Goal: Find specific page/section: Find specific page/section

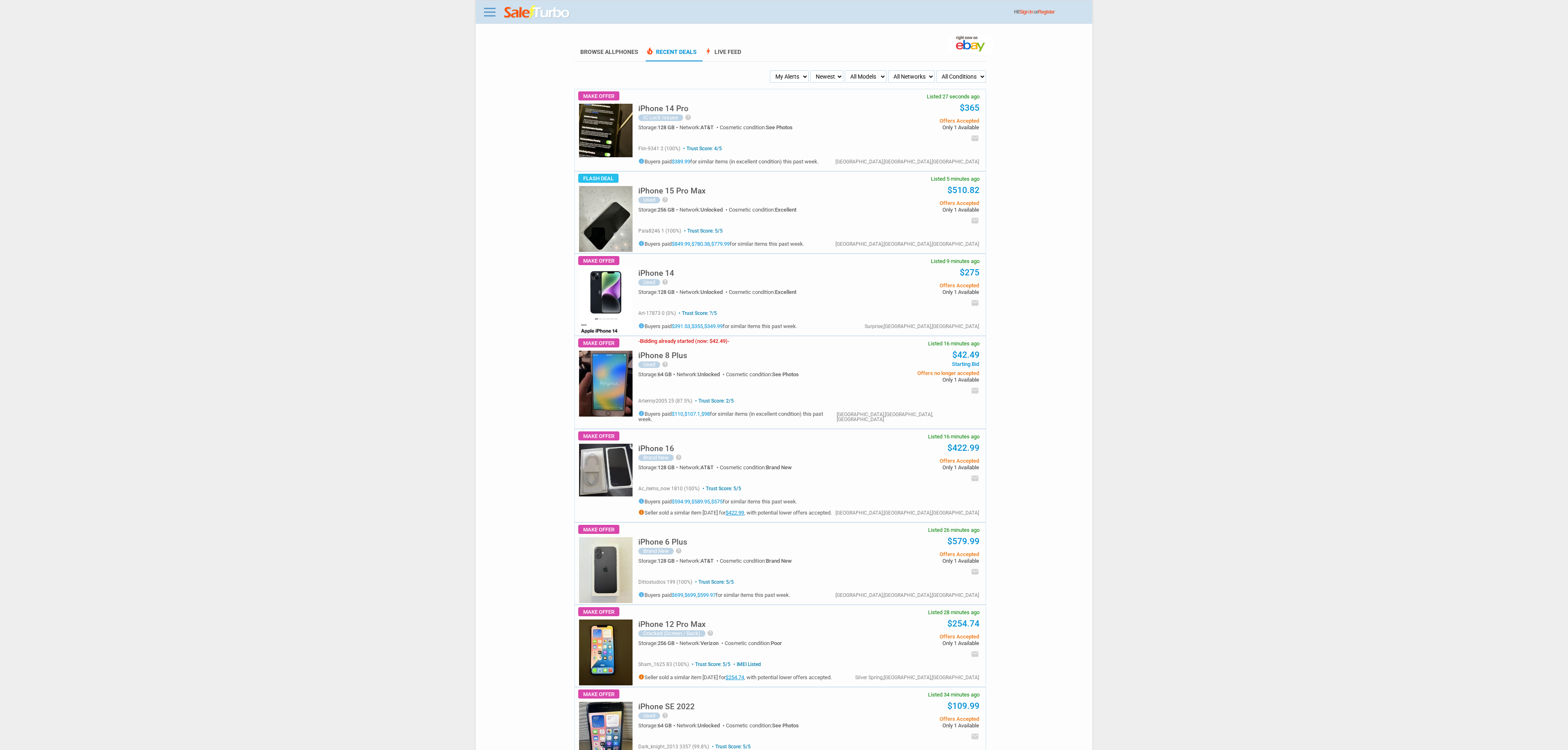
click at [803, 82] on select "My Alerts All Deals BIN Only w/ Offers Only" at bounding box center [789, 77] width 39 height 12
select select "flash_bin"
click at [771, 72] on select "My Alerts All Deals BIN Only w/ Offers Only" at bounding box center [789, 77] width 39 height 12
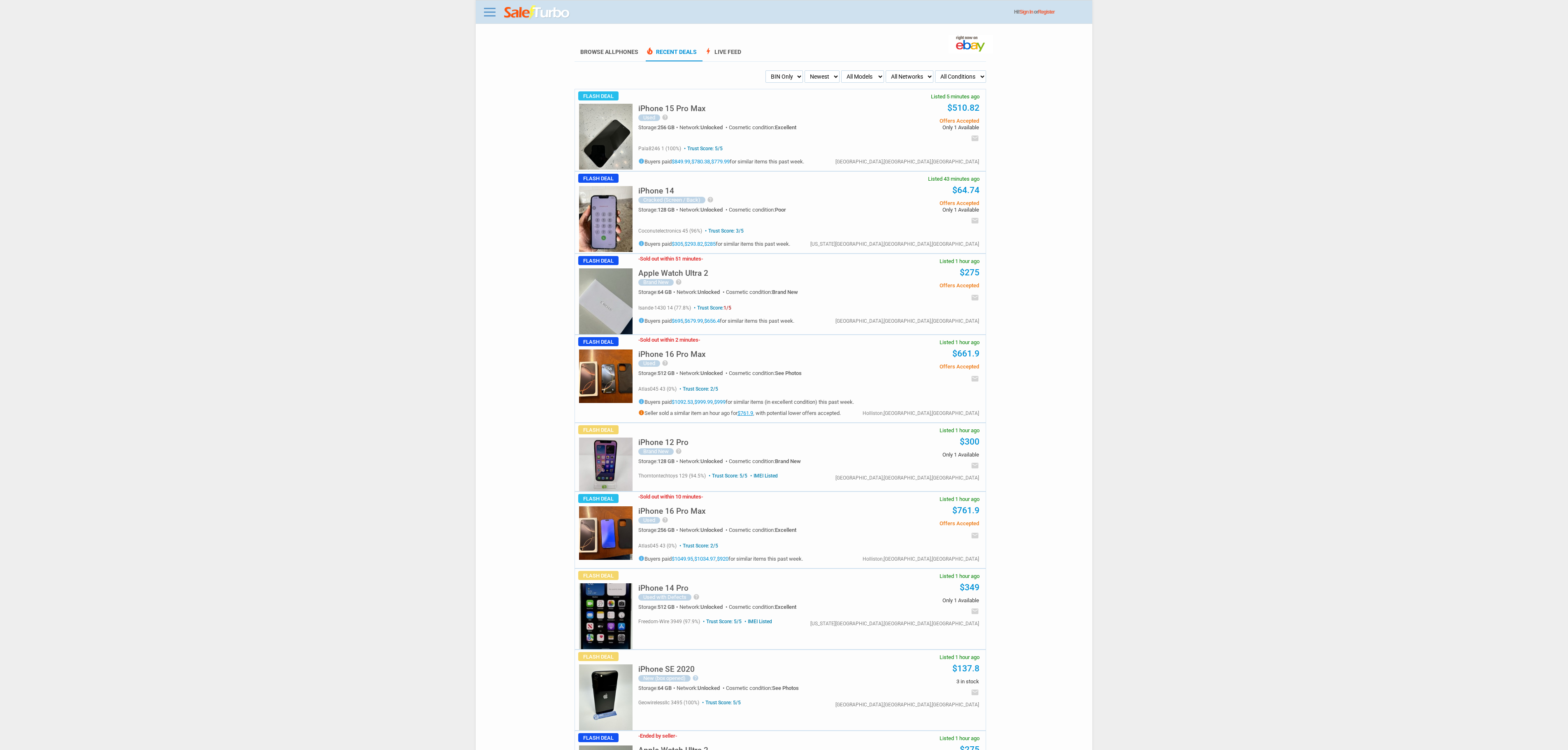
drag, startPoint x: 1469, startPoint y: 114, endPoint x: 1429, endPoint y: 7, distance: 114.2
click at [1469, 114] on body "Menu Toggle Dark Mode Create Free Account / Login Browse All Phones Recent Deal…" at bounding box center [784, 375] width 1568 height 750
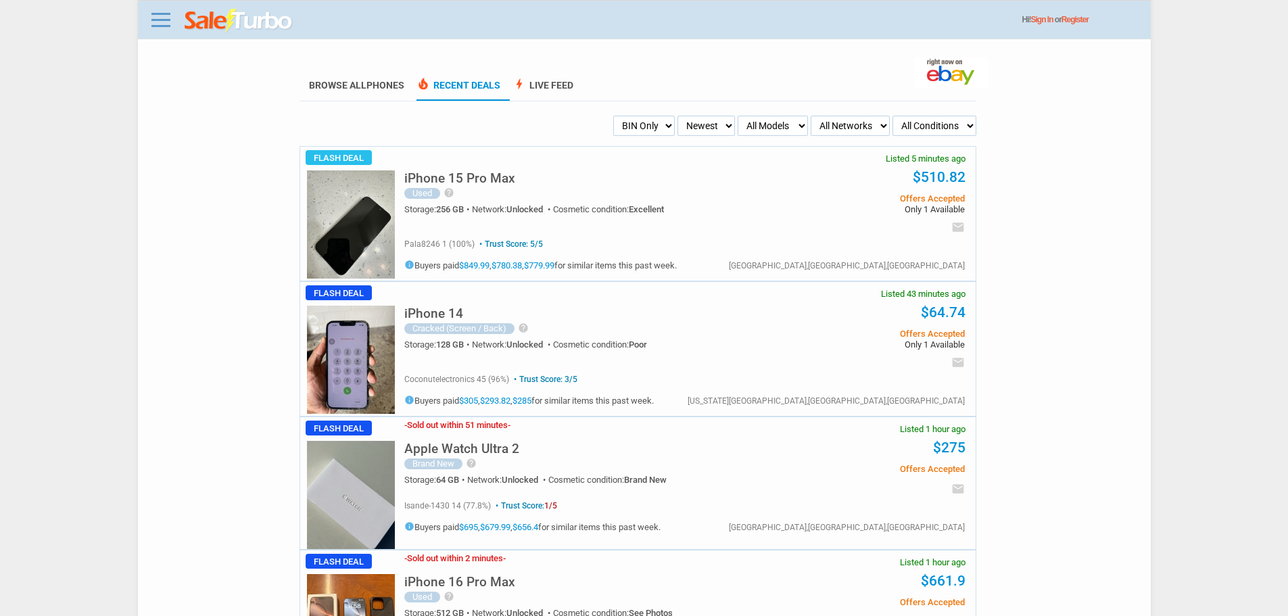
click at [456, 182] on h5 "iPhone 15 Pro Max" at bounding box center [459, 178] width 111 height 13
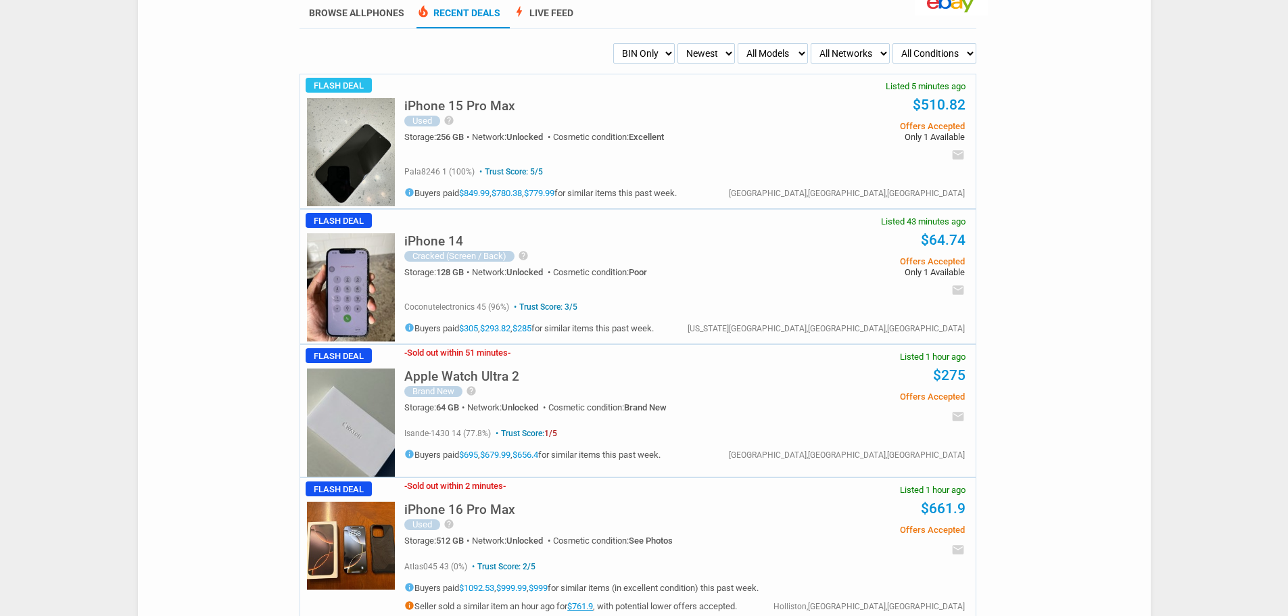
scroll to position [135, 0]
